Goal: Task Accomplishment & Management: Complete application form

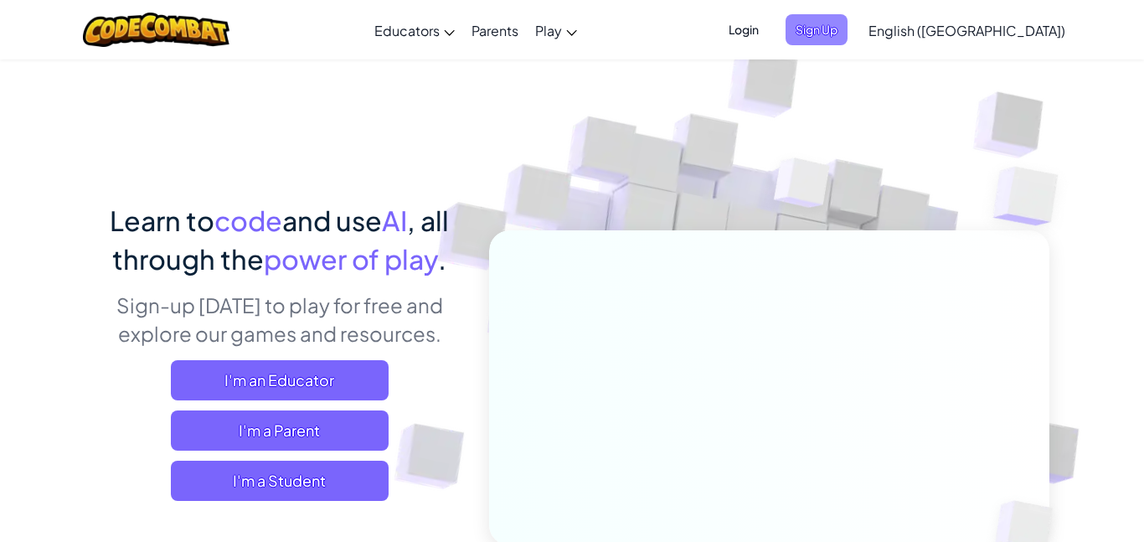
click at [847, 20] on span "Sign Up" at bounding box center [817, 29] width 62 height 31
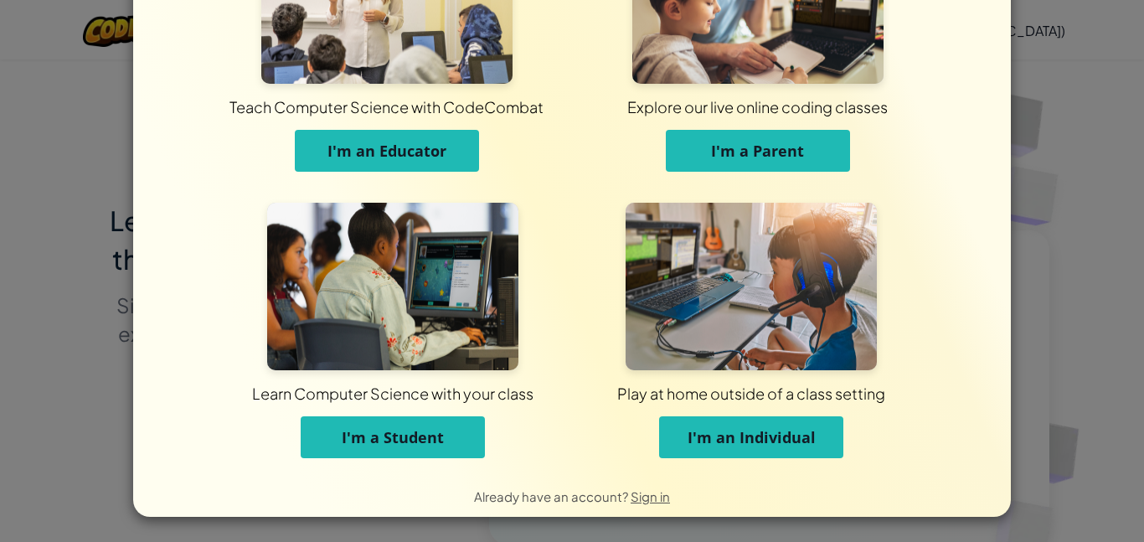
scroll to position [120, 0]
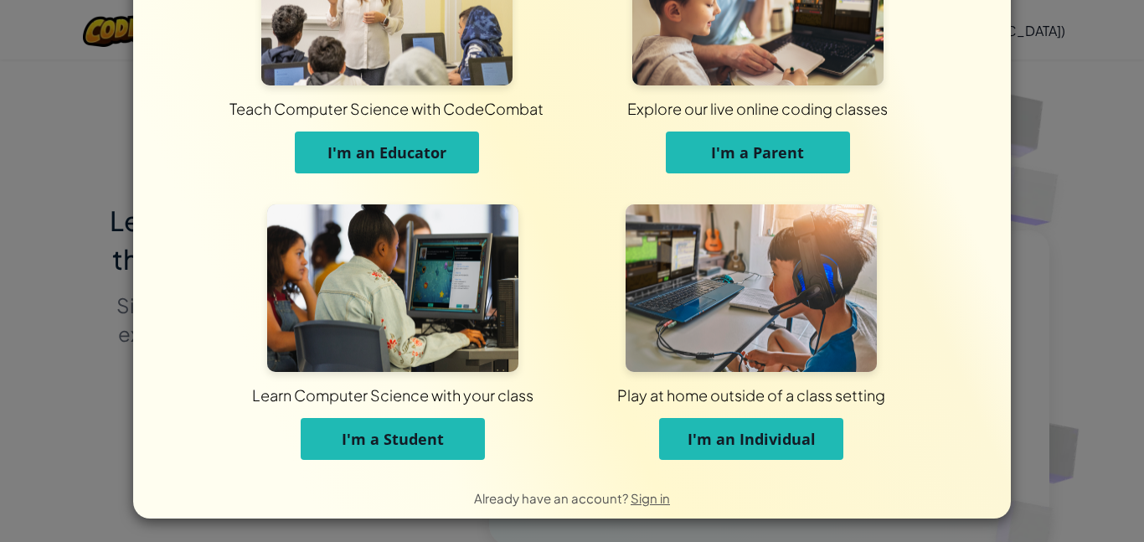
click at [384, 444] on span "I'm a Student" at bounding box center [393, 439] width 102 height 20
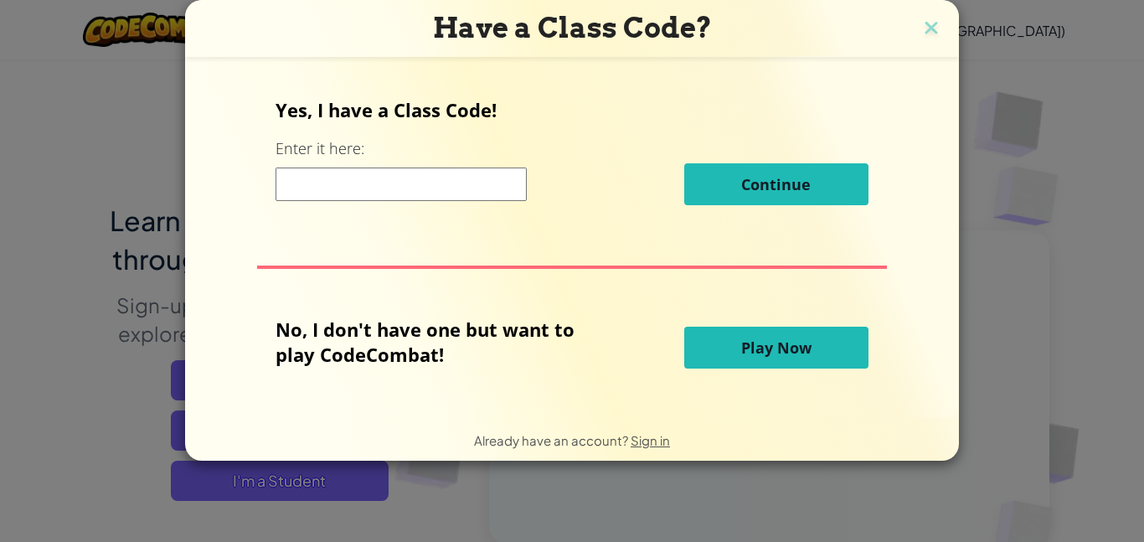
scroll to position [0, 0]
click at [413, 185] on input at bounding box center [401, 183] width 251 height 33
type input "WarmNoseStone"
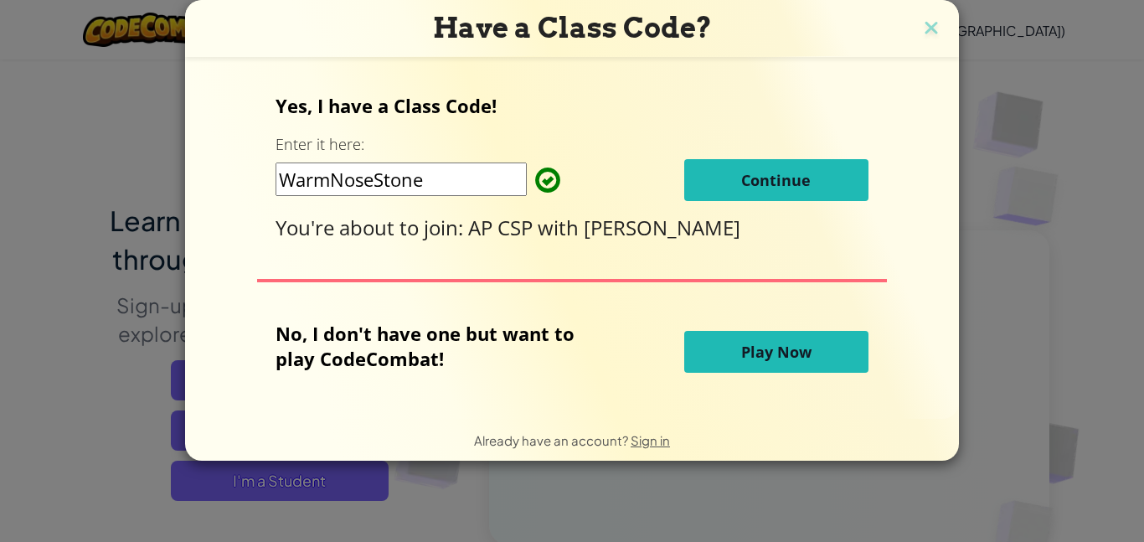
click at [781, 188] on span "Continue" at bounding box center [776, 180] width 70 height 20
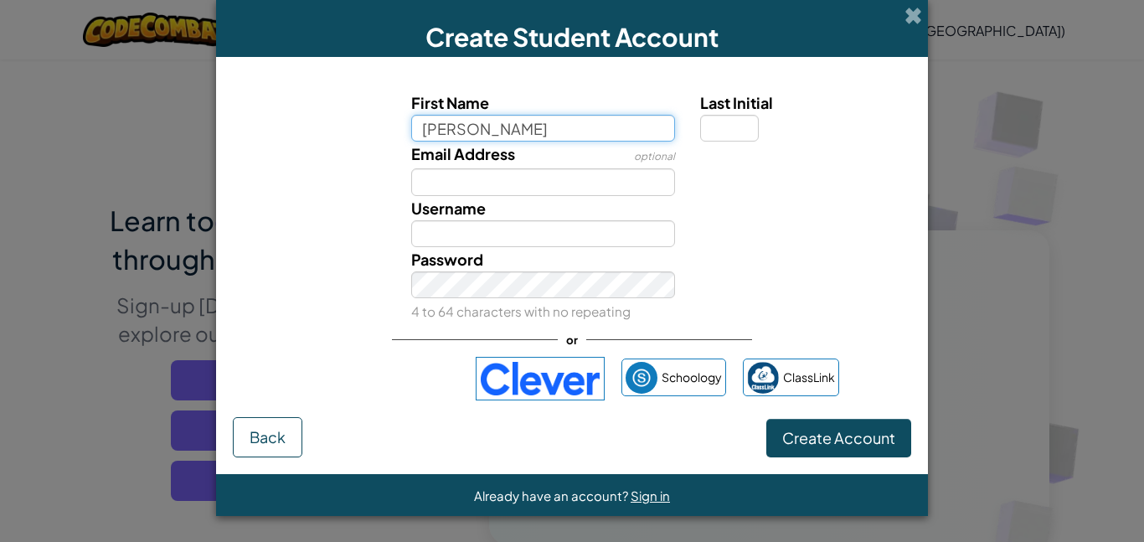
type input "[PERSON_NAME]"
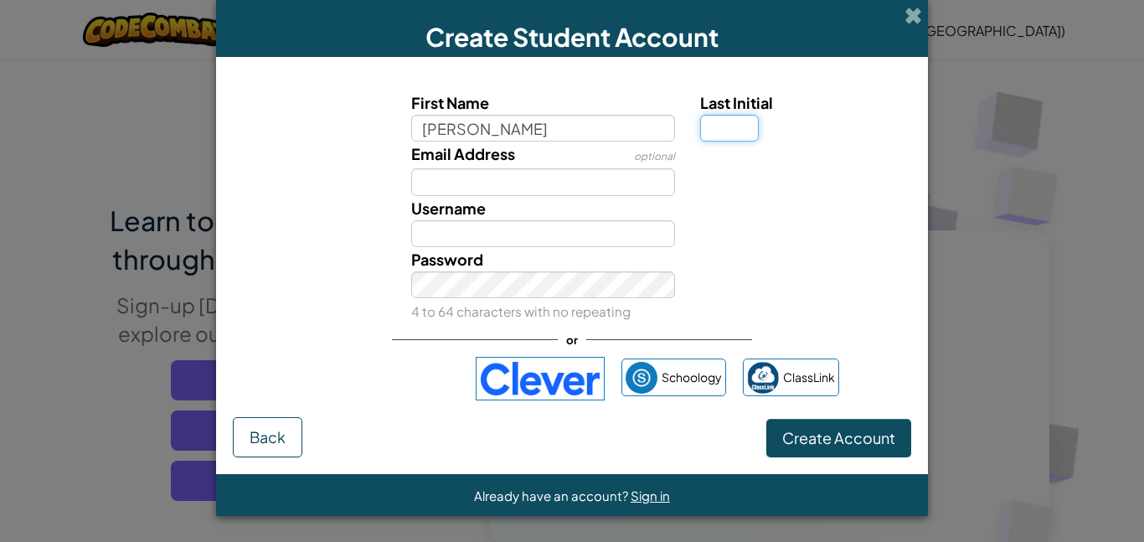
click at [751, 125] on input "Last Initial" at bounding box center [729, 128] width 59 height 27
type input "[PERSON_NAME]"
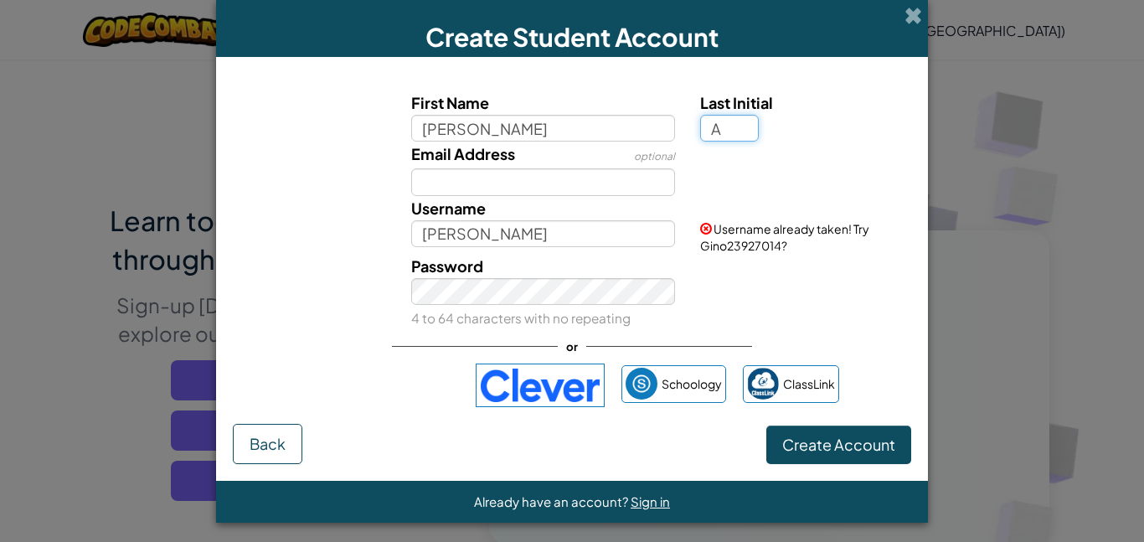
type input "A"
click at [517, 225] on input "[PERSON_NAME]" at bounding box center [543, 233] width 265 height 27
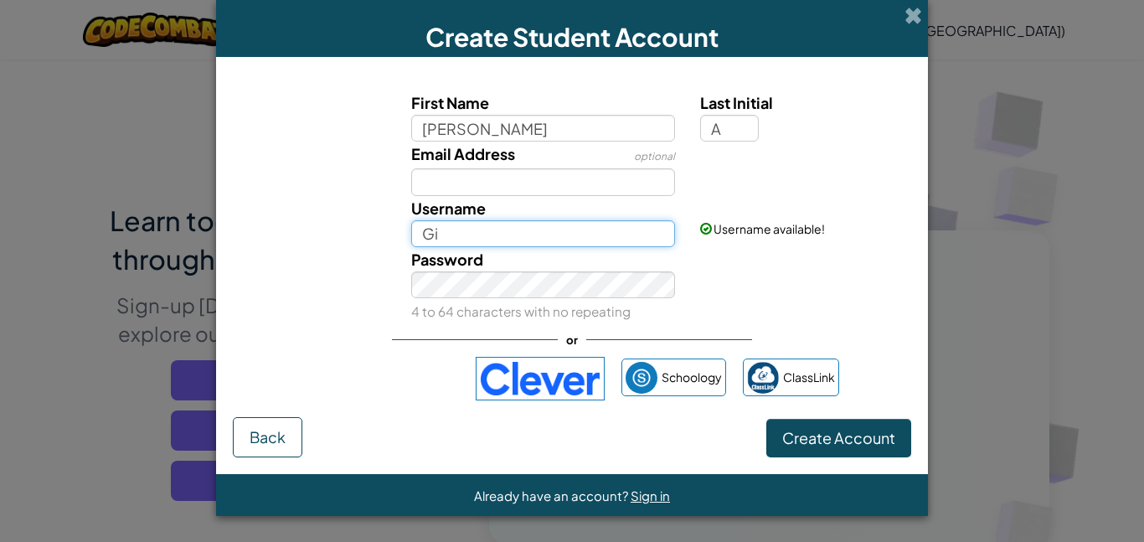
type input "G"
type input "Ginobeano"
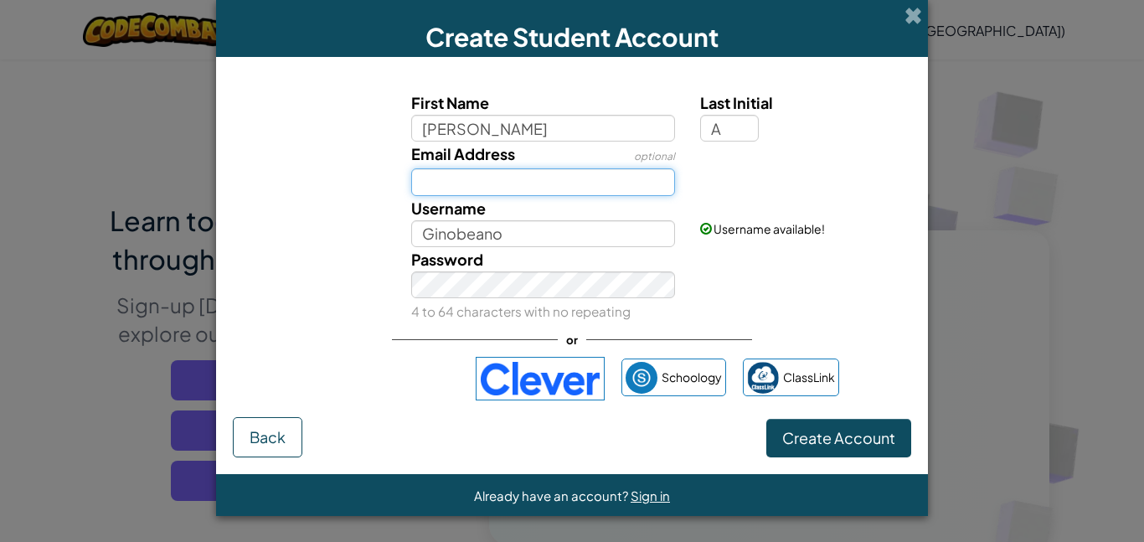
click at [549, 178] on input "Email Address" at bounding box center [543, 181] width 265 height 27
click at [625, 180] on input "giovanni.antenucci@eagle" at bounding box center [543, 181] width 265 height 27
type input "[PERSON_NAME][EMAIL_ADDRESS][PERSON_NAME][DOMAIN_NAME]"
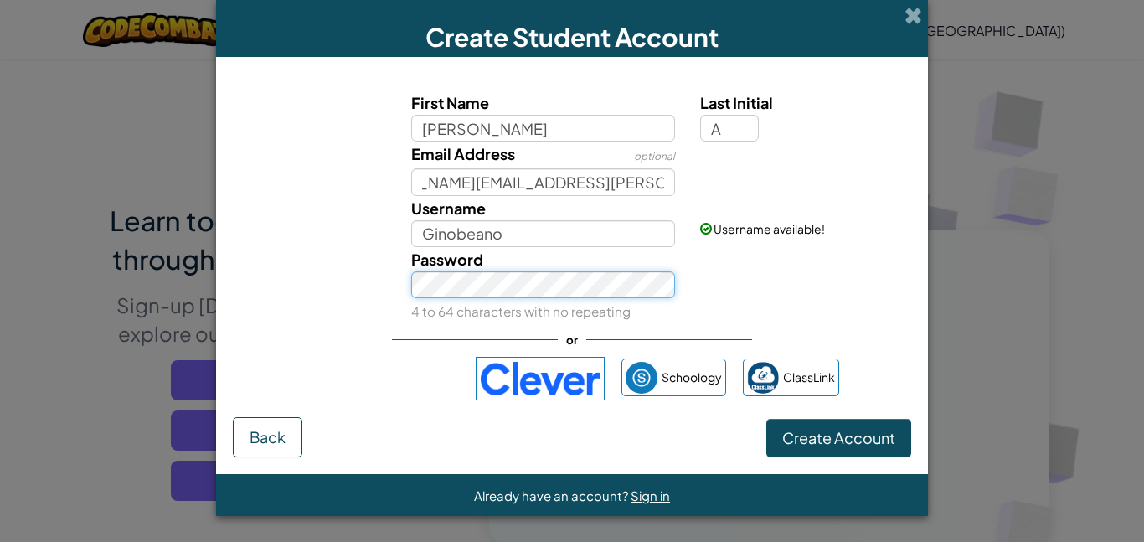
scroll to position [0, 0]
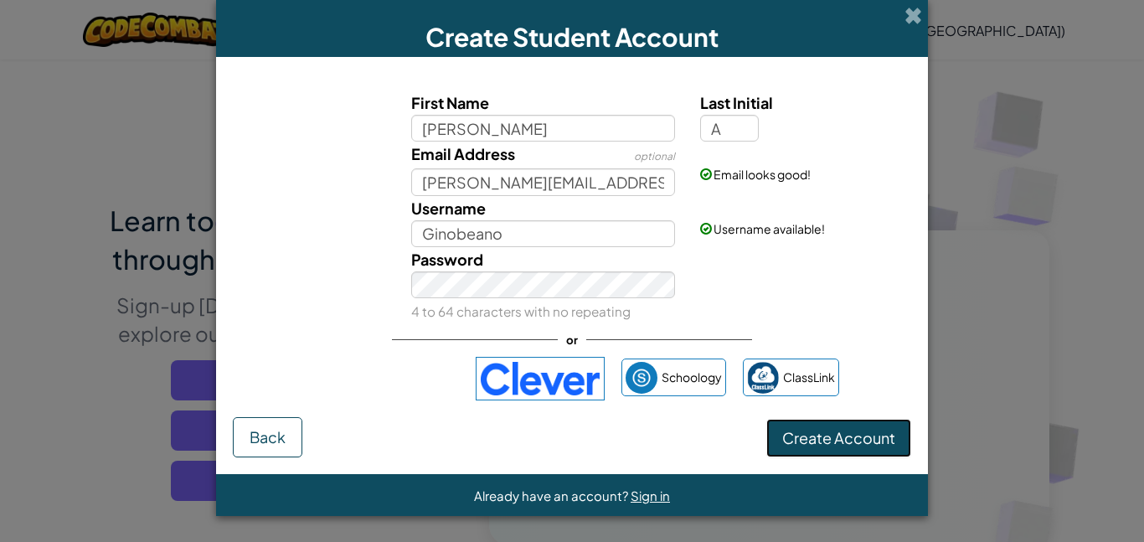
click at [823, 430] on span "Create Account" at bounding box center [838, 437] width 113 height 19
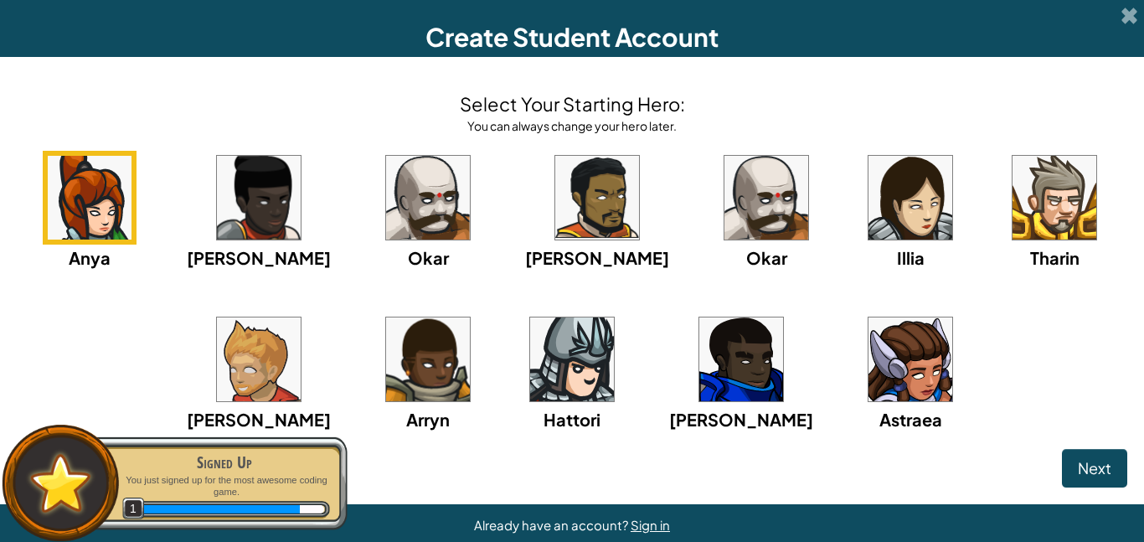
click at [724, 368] on img at bounding box center [741, 359] width 84 height 84
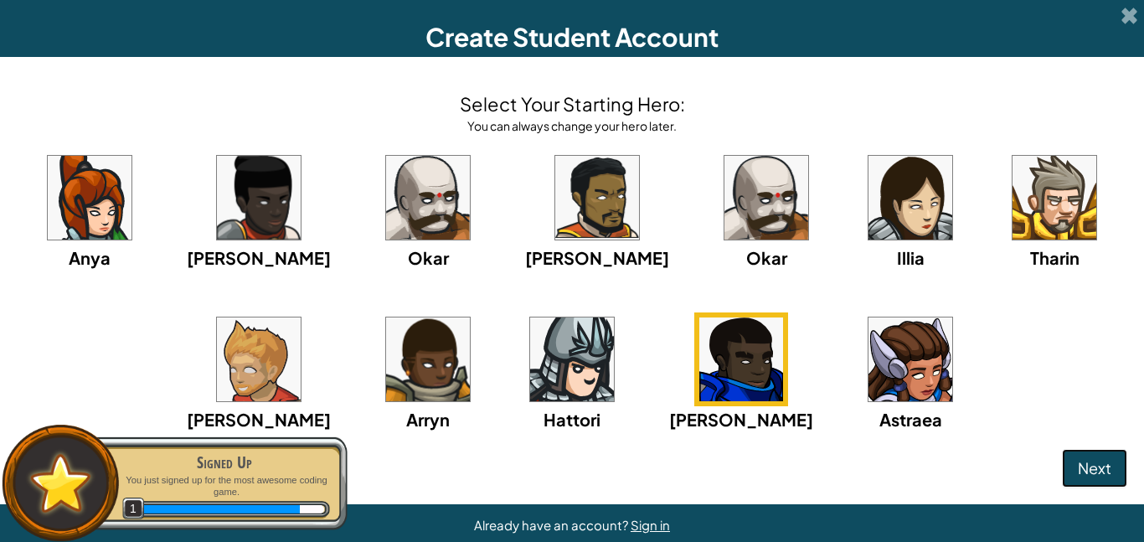
click at [1116, 478] on button "Next" at bounding box center [1094, 468] width 65 height 39
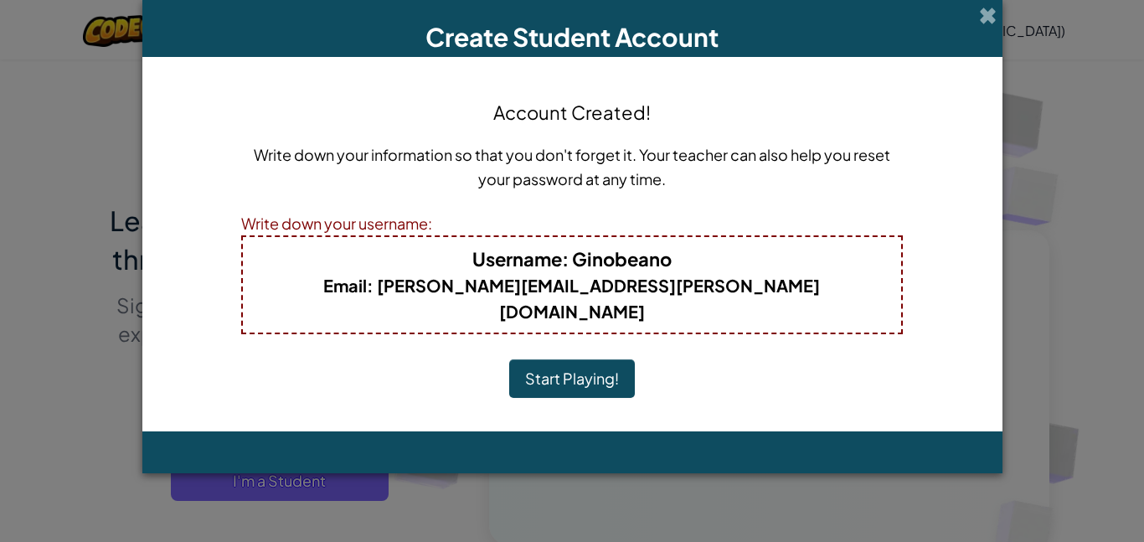
click at [571, 359] on button "Start Playing!" at bounding box center [572, 378] width 126 height 39
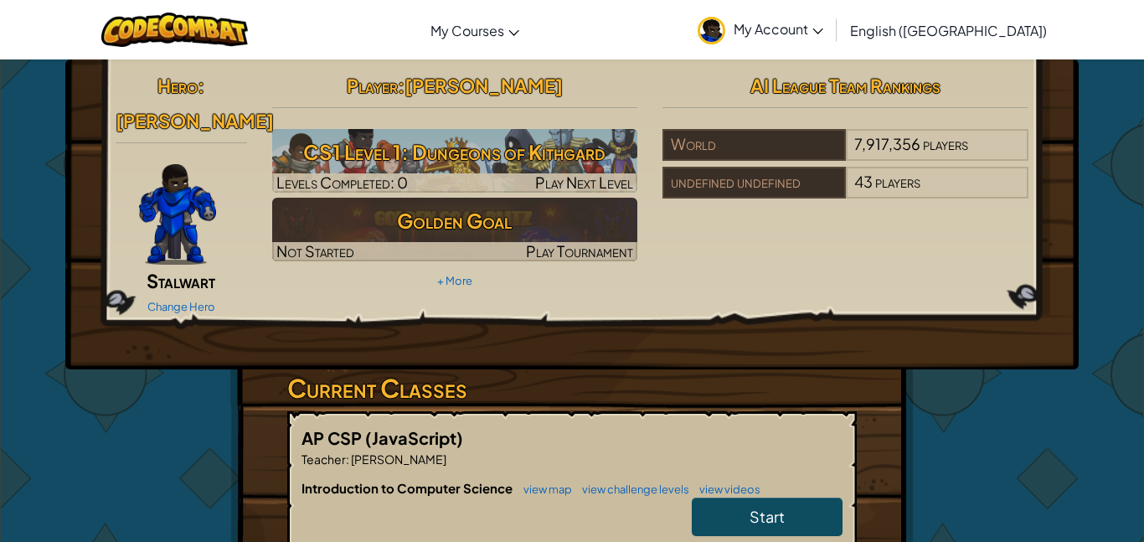
click at [178, 292] on div "Change Hero" at bounding box center [181, 305] width 131 height 27
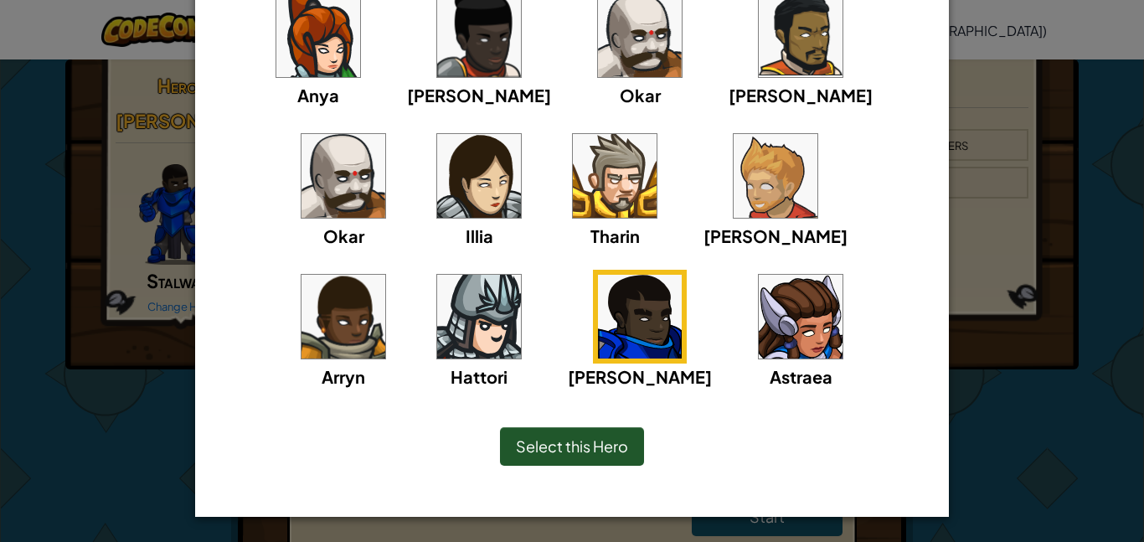
scroll to position [175, 0]
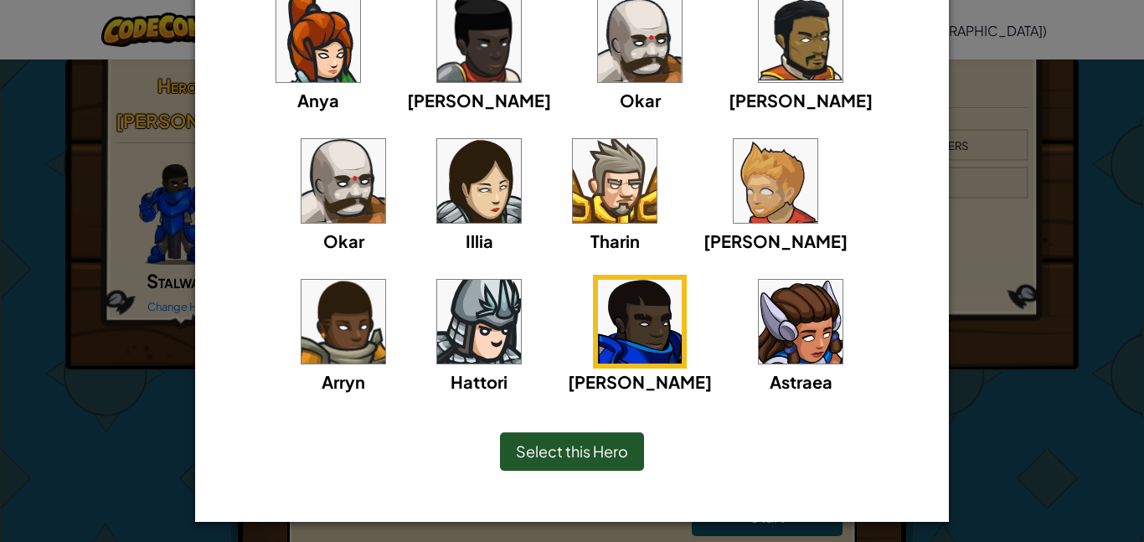
click at [598, 344] on img at bounding box center [640, 322] width 84 height 84
click at [569, 441] on span "Select this Hero" at bounding box center [572, 450] width 112 height 19
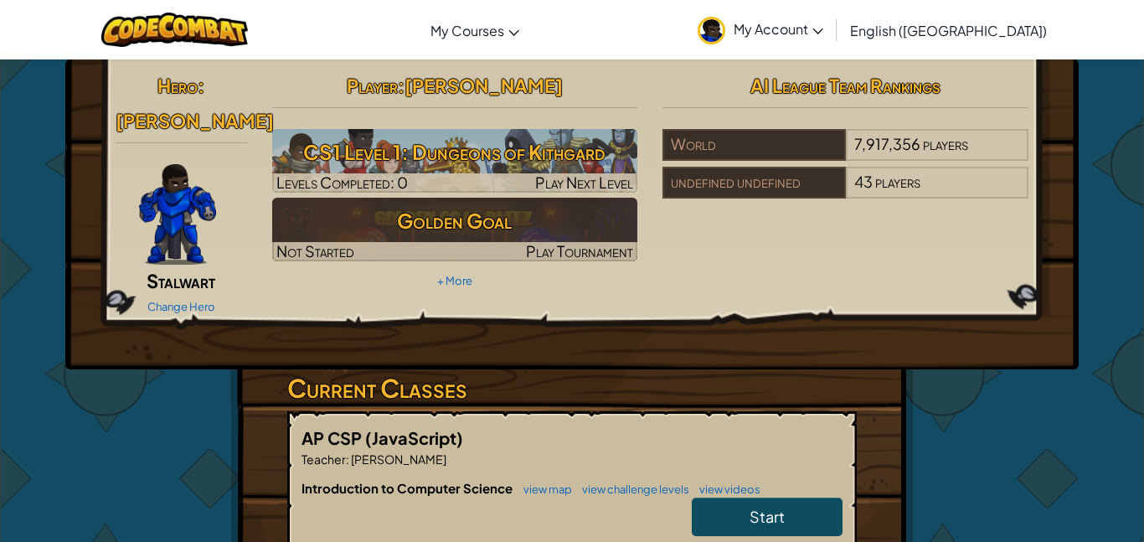
click at [832, 38] on link "My Account" at bounding box center [760, 29] width 142 height 53
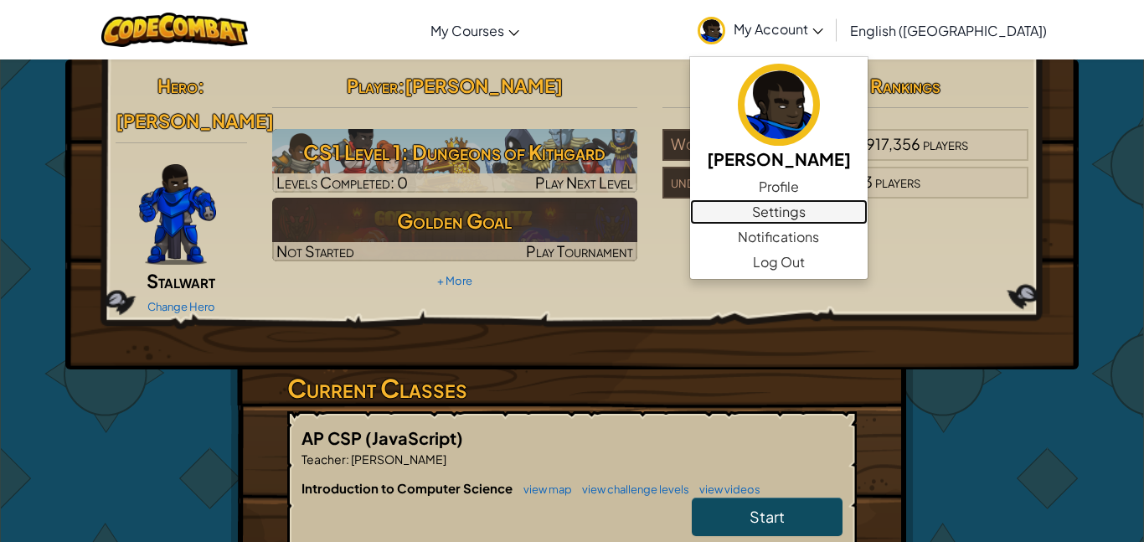
click at [856, 211] on link "Settings" at bounding box center [779, 211] width 178 height 25
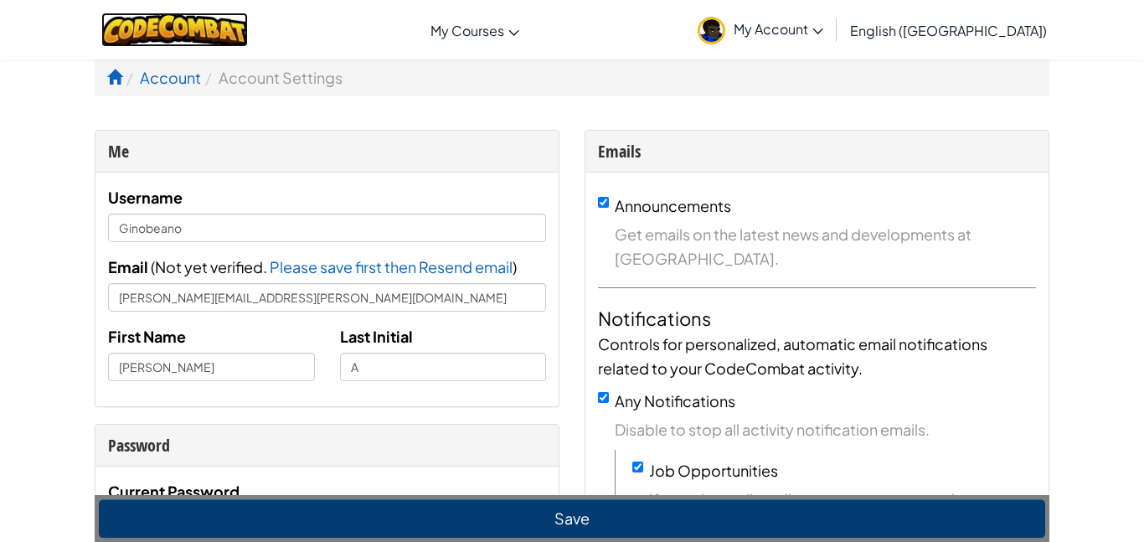
click at [218, 26] on img at bounding box center [174, 30] width 147 height 34
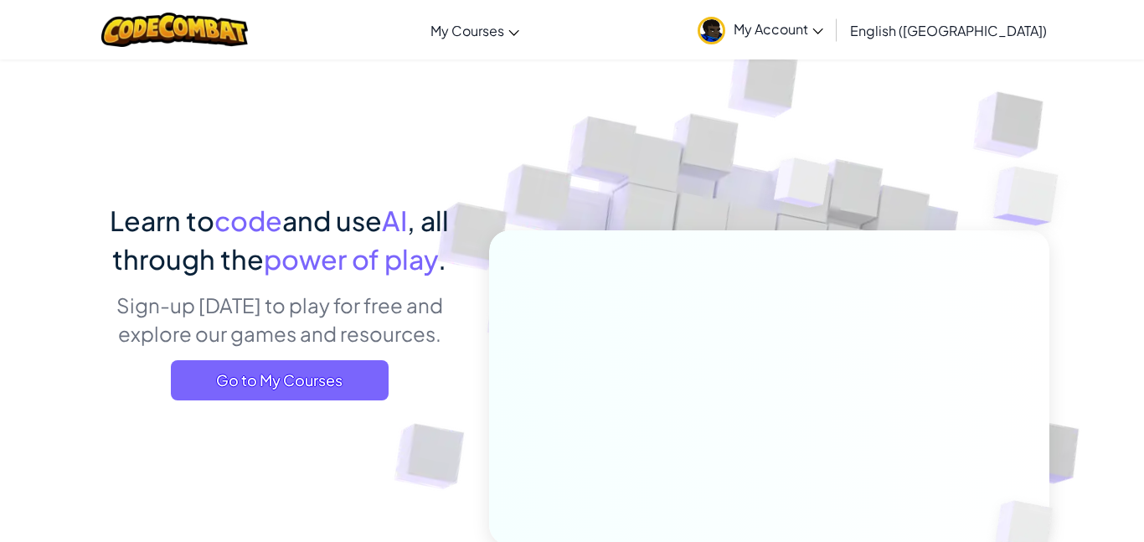
click at [823, 37] on span "My Account" at bounding box center [779, 29] width 90 height 18
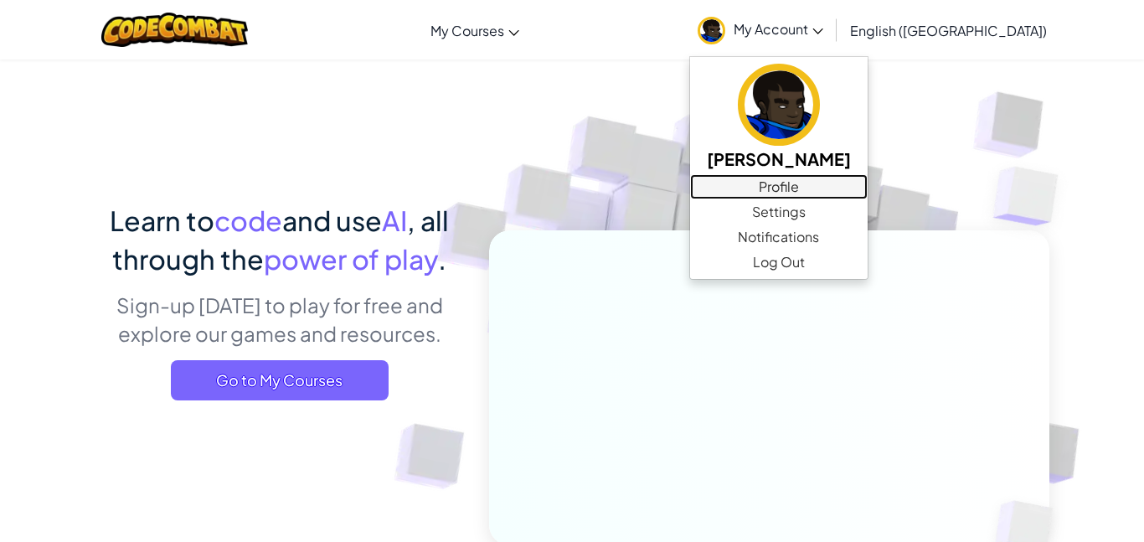
click at [868, 186] on link "Profile" at bounding box center [779, 186] width 178 height 25
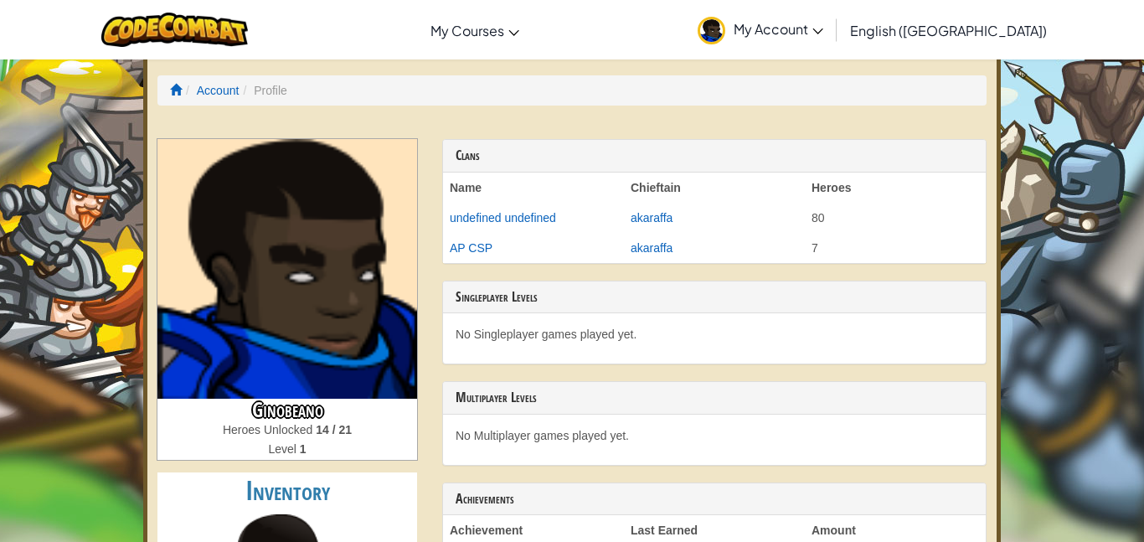
click at [823, 20] on span "My Account" at bounding box center [779, 29] width 90 height 18
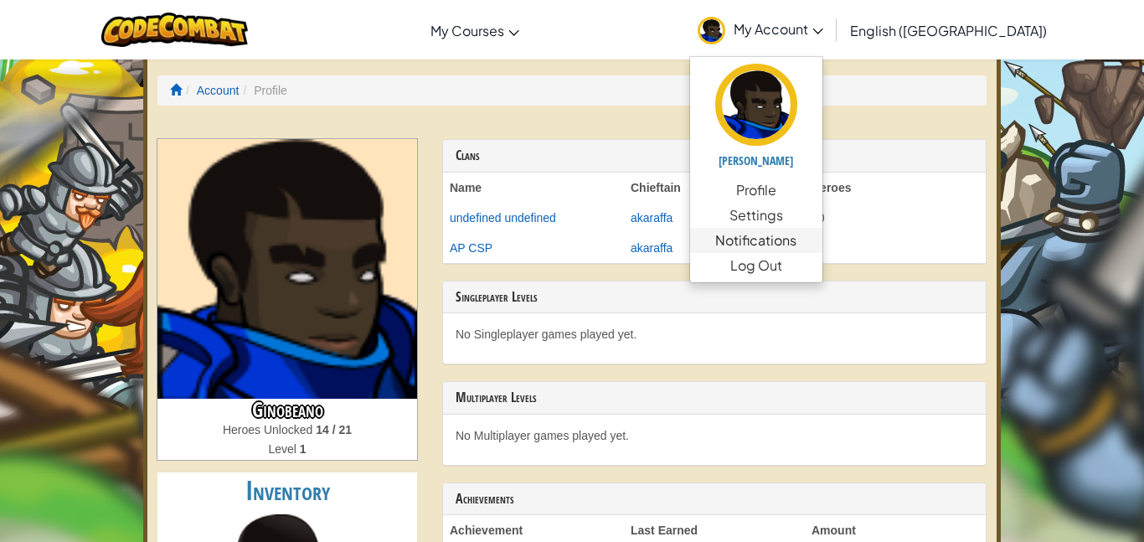
click at [796, 249] on span "Notifications" at bounding box center [755, 240] width 81 height 20
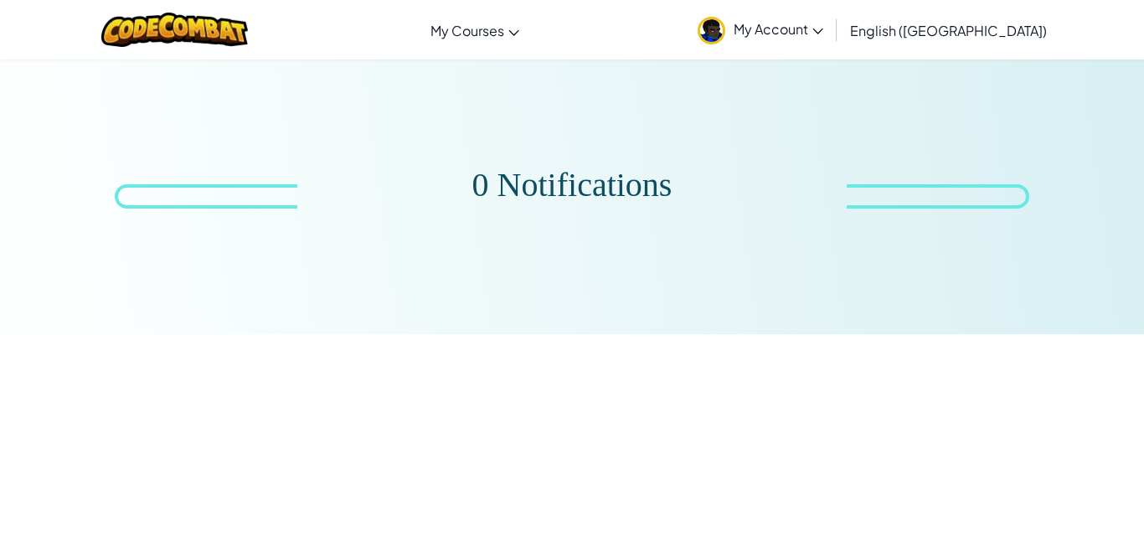
click at [832, 40] on link "My Account" at bounding box center [760, 29] width 142 height 53
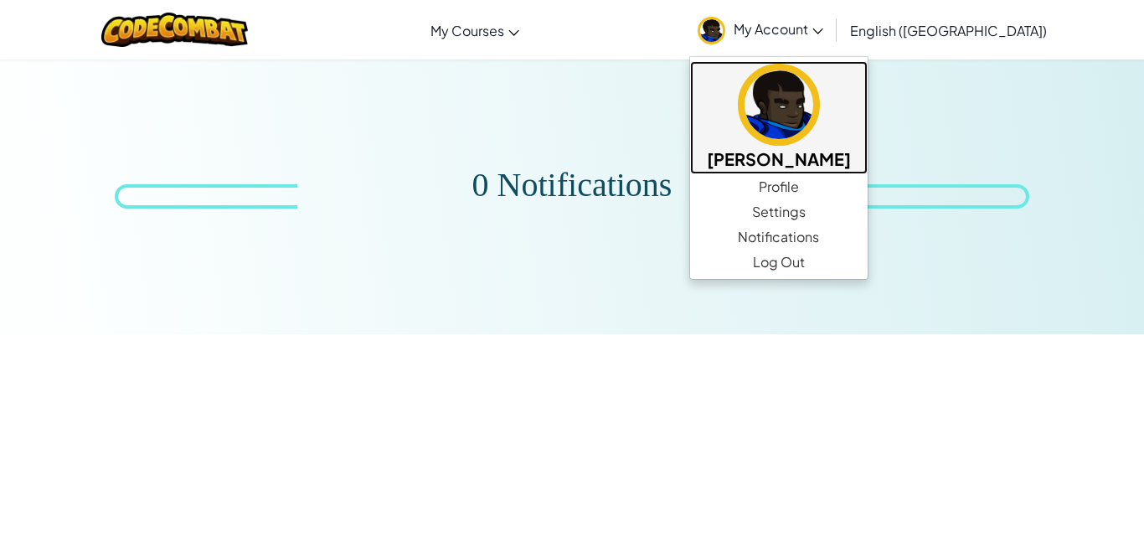
click at [820, 120] on img at bounding box center [779, 105] width 82 height 82
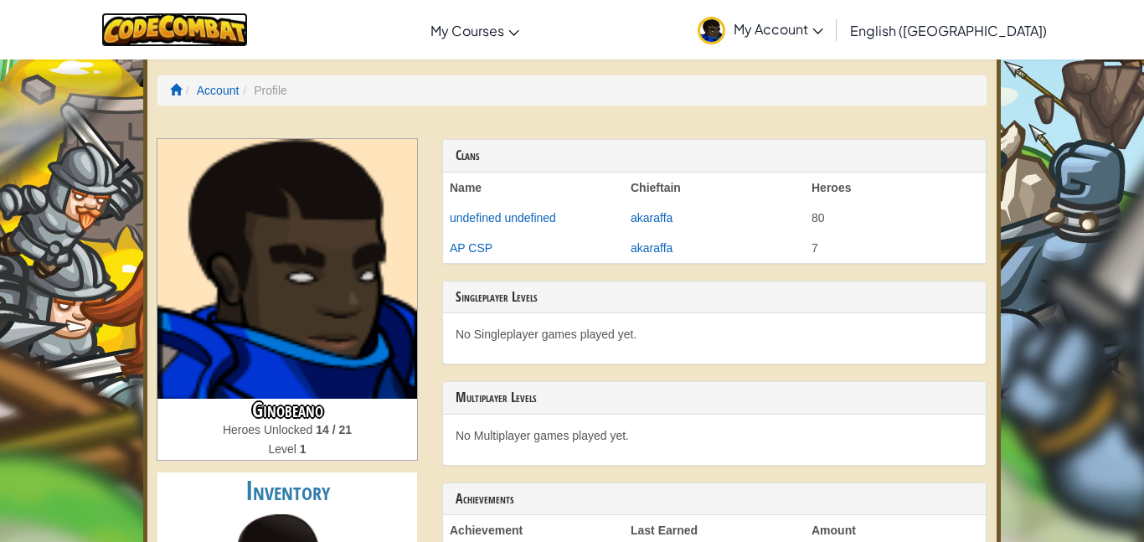
click at [248, 26] on img at bounding box center [174, 30] width 147 height 34
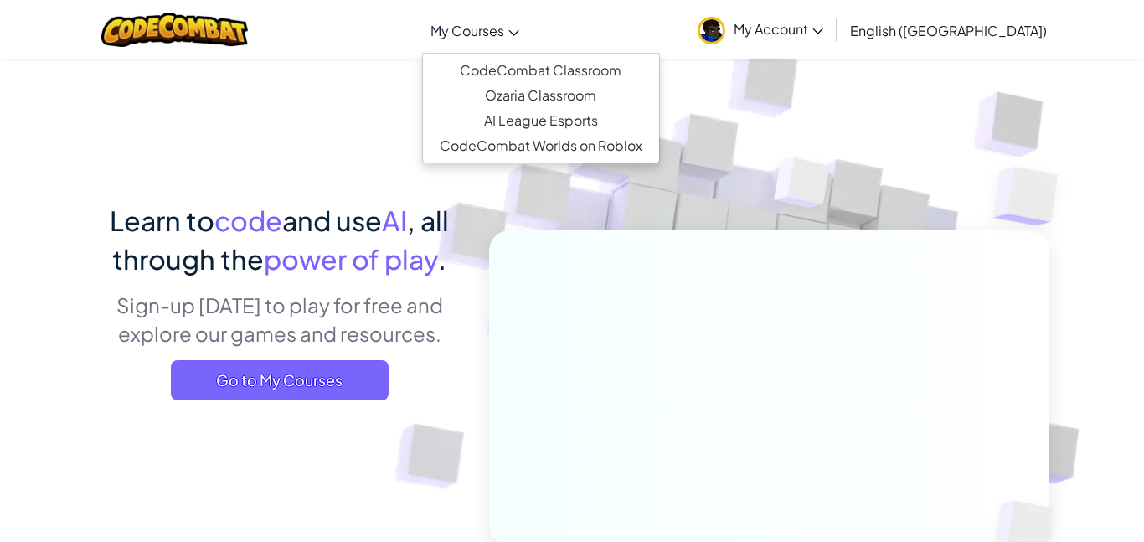
click at [522, 46] on link "My Courses" at bounding box center [475, 30] width 106 height 45
click at [588, 75] on link "CodeCombat Classroom" at bounding box center [541, 70] width 236 height 25
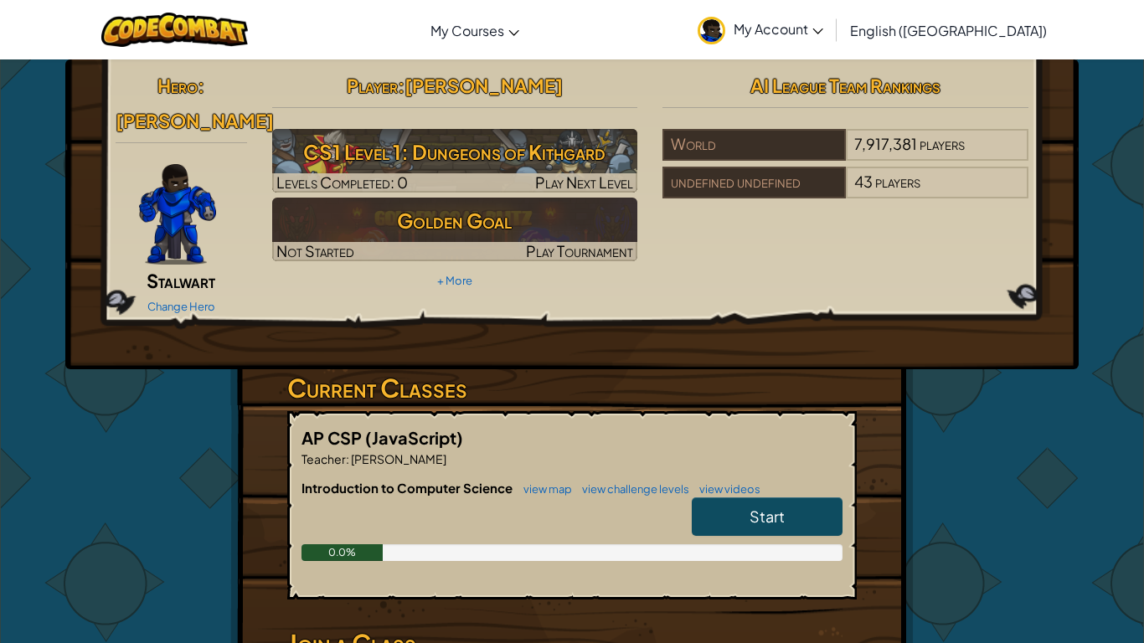
click at [832, 39] on link "My Account" at bounding box center [760, 29] width 142 height 53
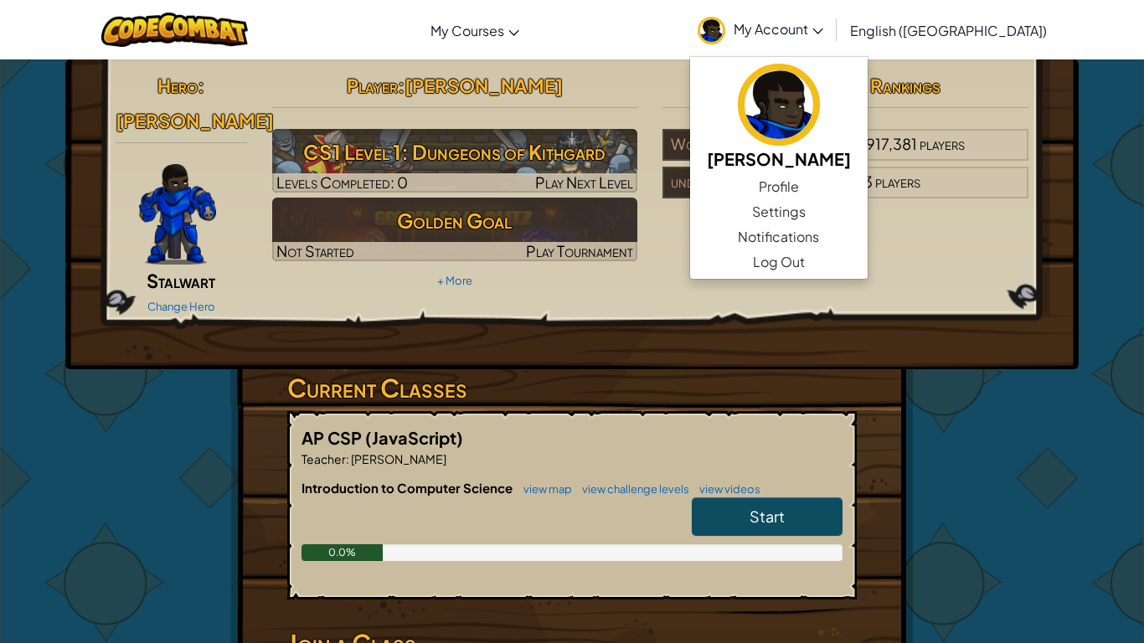
click at [890, 442] on div "Hero : [PERSON_NAME] Change Hero Player : [PERSON_NAME] A CS1 Level 1: Dungeons…" at bounding box center [571, 451] width 683 height 784
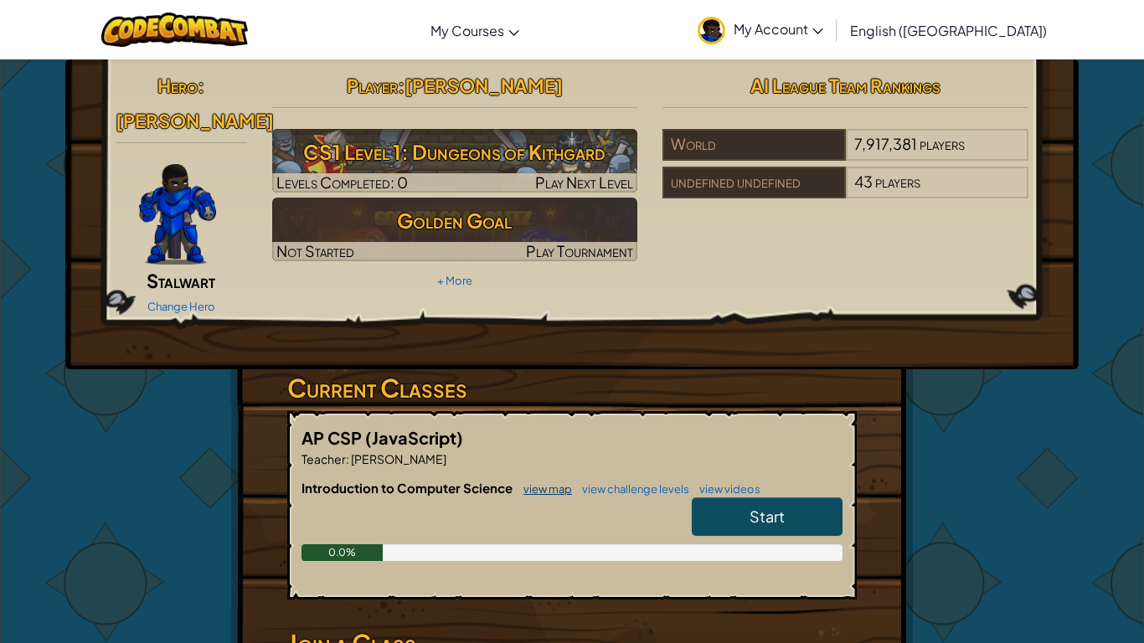
click at [539, 482] on link "view map" at bounding box center [543, 488] width 57 height 13
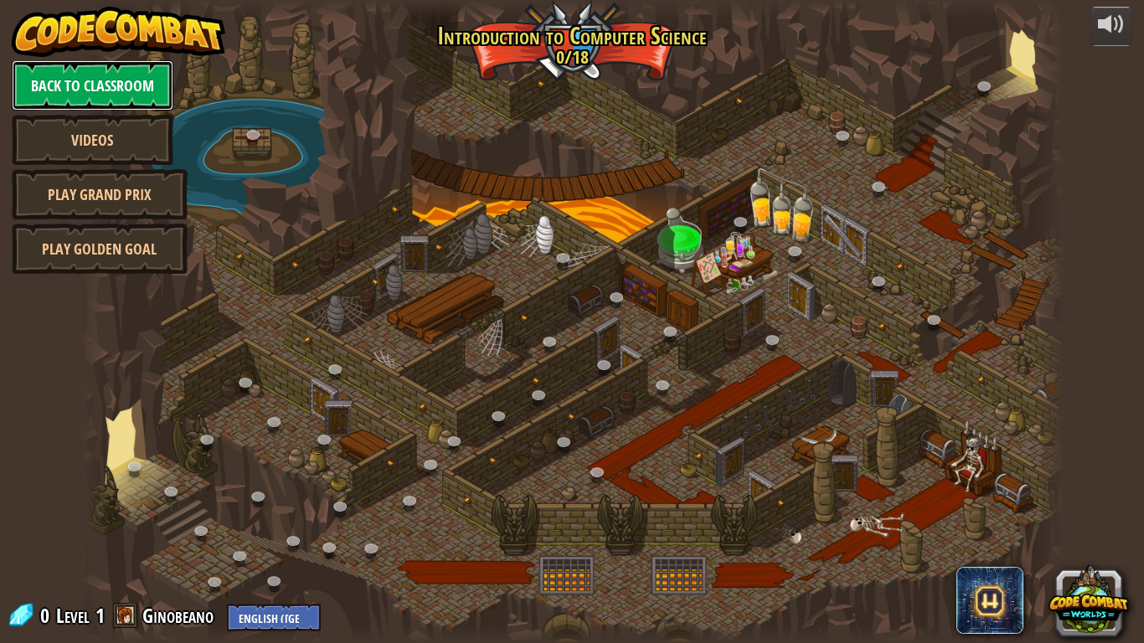
click at [123, 85] on link "Back to Classroom" at bounding box center [93, 85] width 162 height 50
